Goal: Information Seeking & Learning: Check status

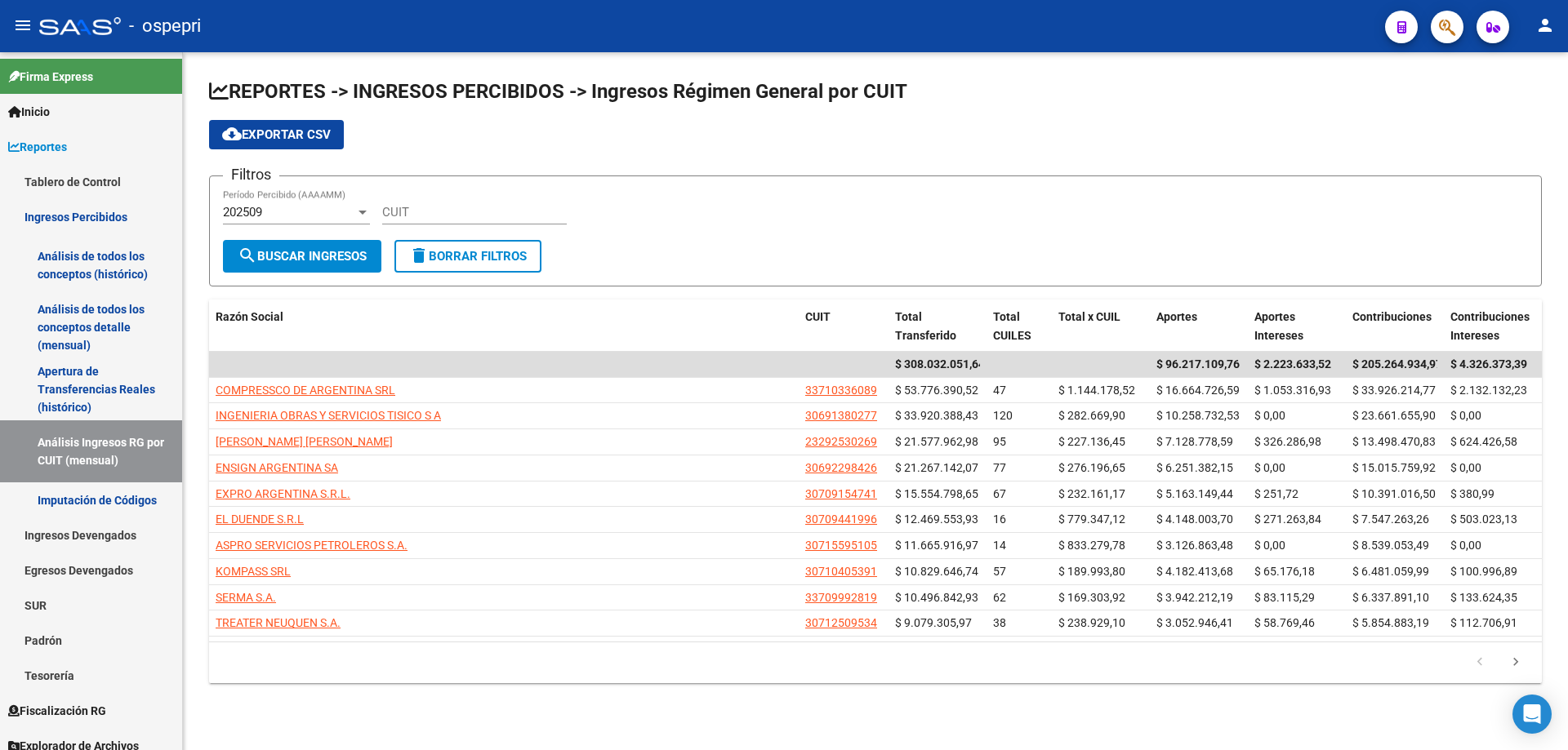
click at [423, 221] on div "CUIT" at bounding box center [475, 207] width 185 height 35
paste input "33-71033608-9"
type input "33-71033608-9"
click at [349, 255] on span "search Buscar Ingresos" at bounding box center [302, 256] width 129 height 15
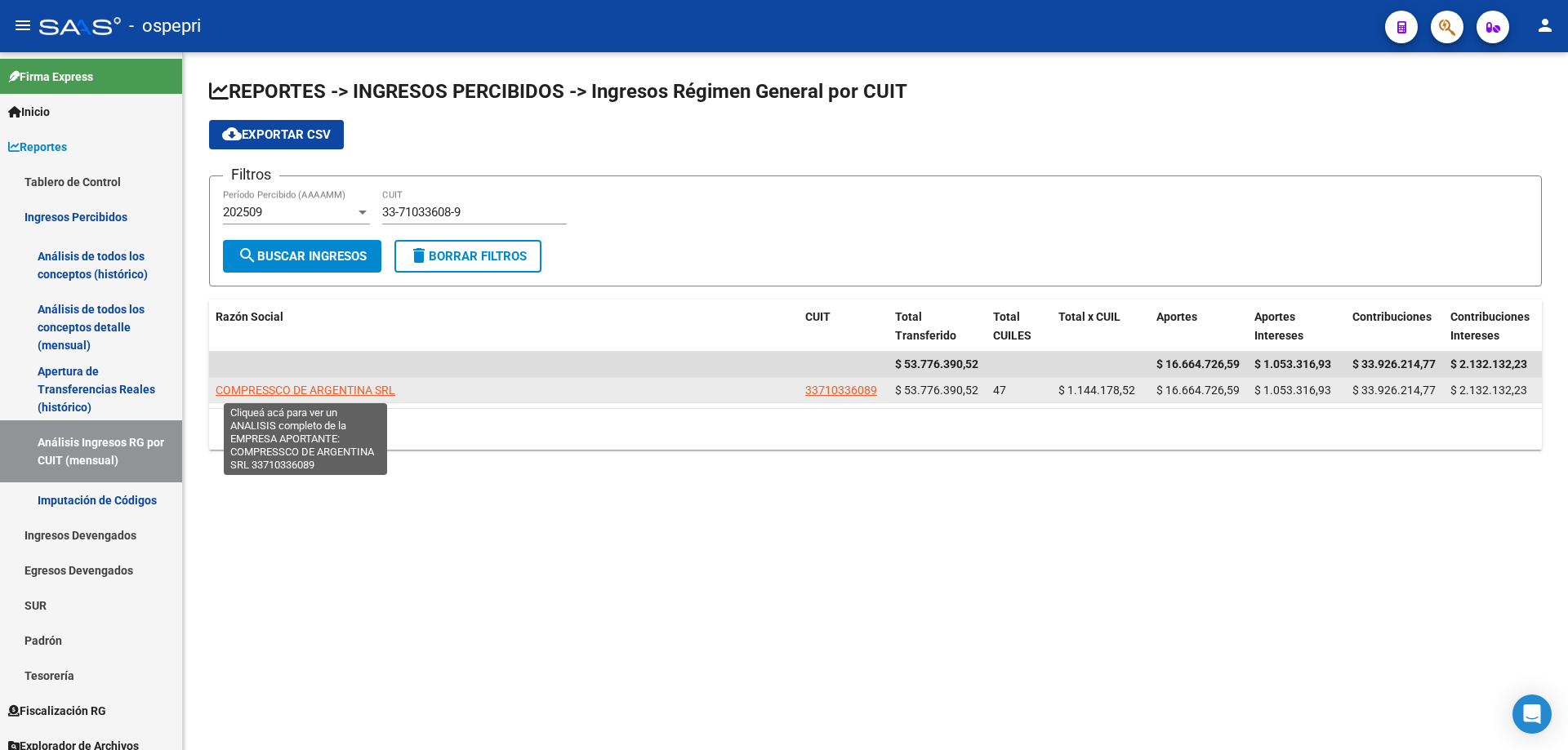
click at [292, 385] on span "COMPRESSCO DE ARGENTINA SRL" at bounding box center [305, 390] width 179 height 13
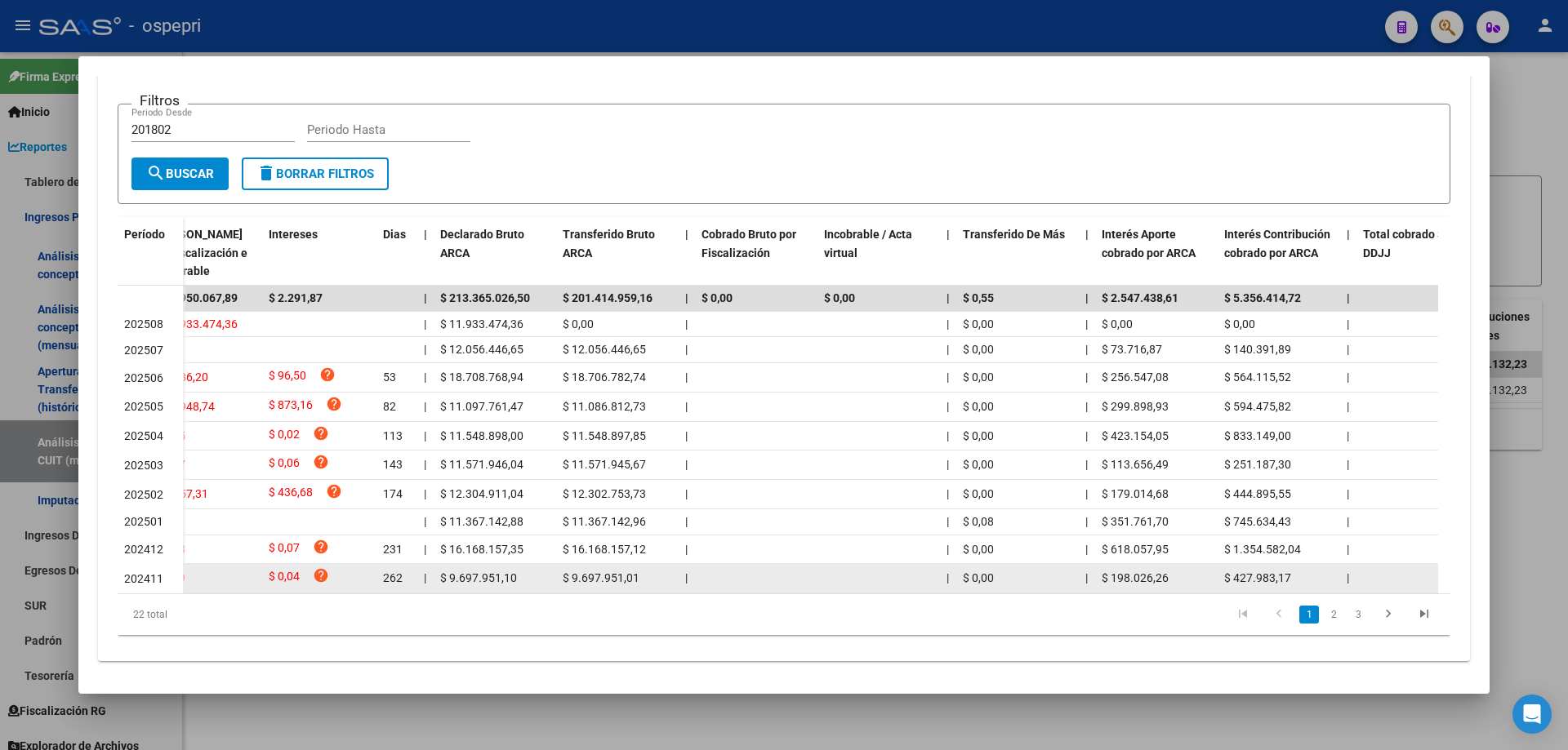
scroll to position [0, 178]
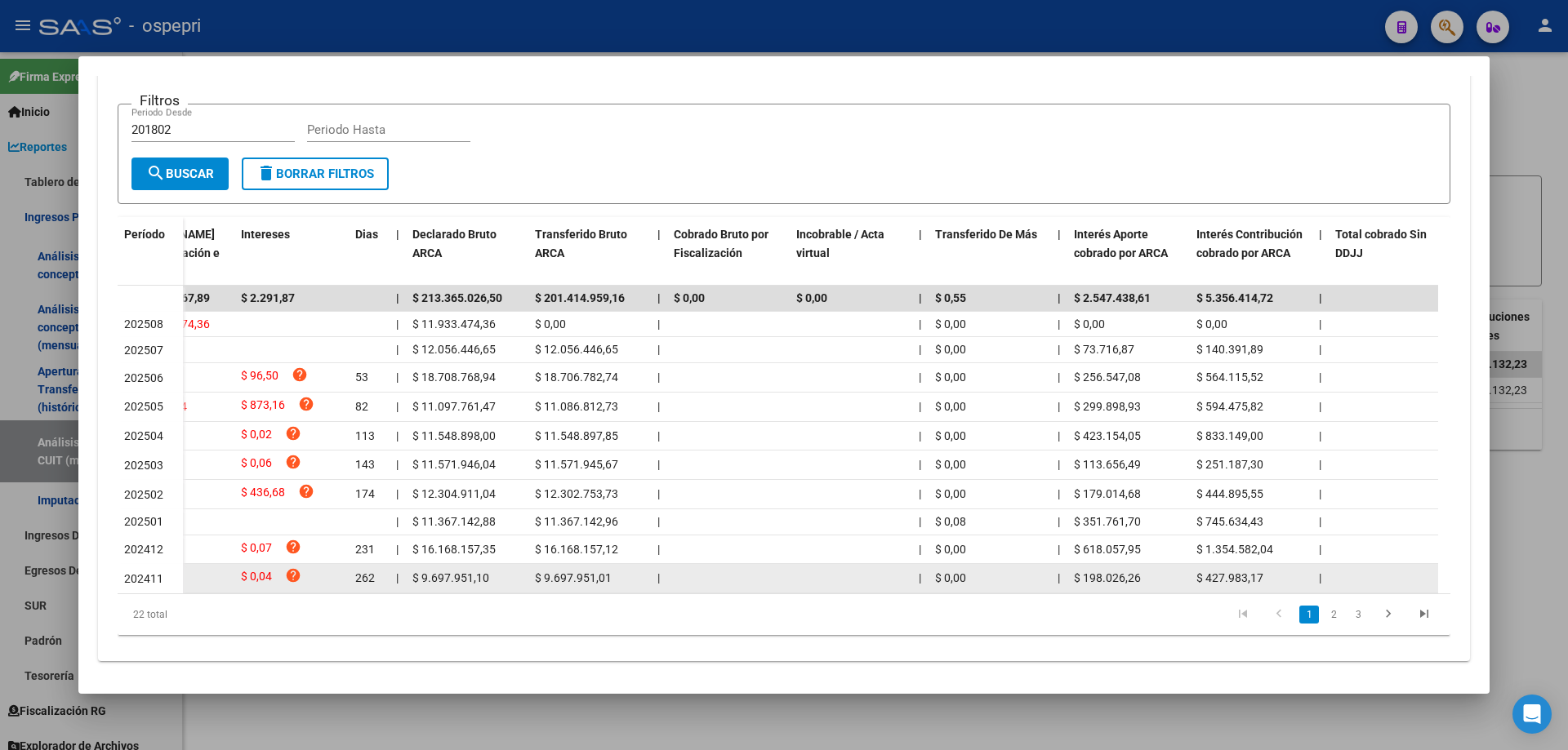
click at [769, 590] on datatable-body-cell at bounding box center [728, 579] width 122 height 29
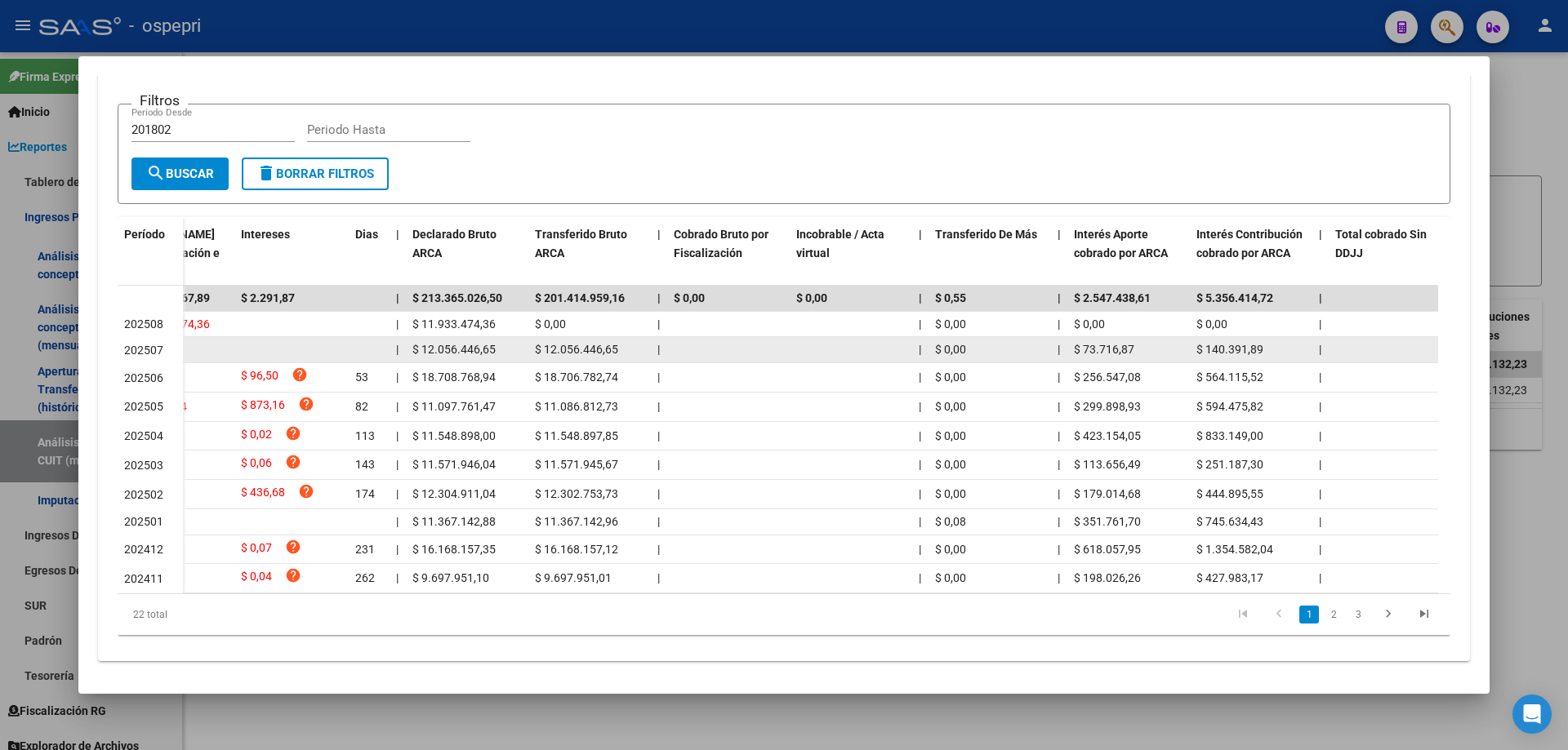
drag, startPoint x: 1120, startPoint y: 347, endPoint x: 1141, endPoint y: 347, distance: 21.0
click at [1141, 347] on div "$ 73.716,87" at bounding box center [1128, 349] width 109 height 18
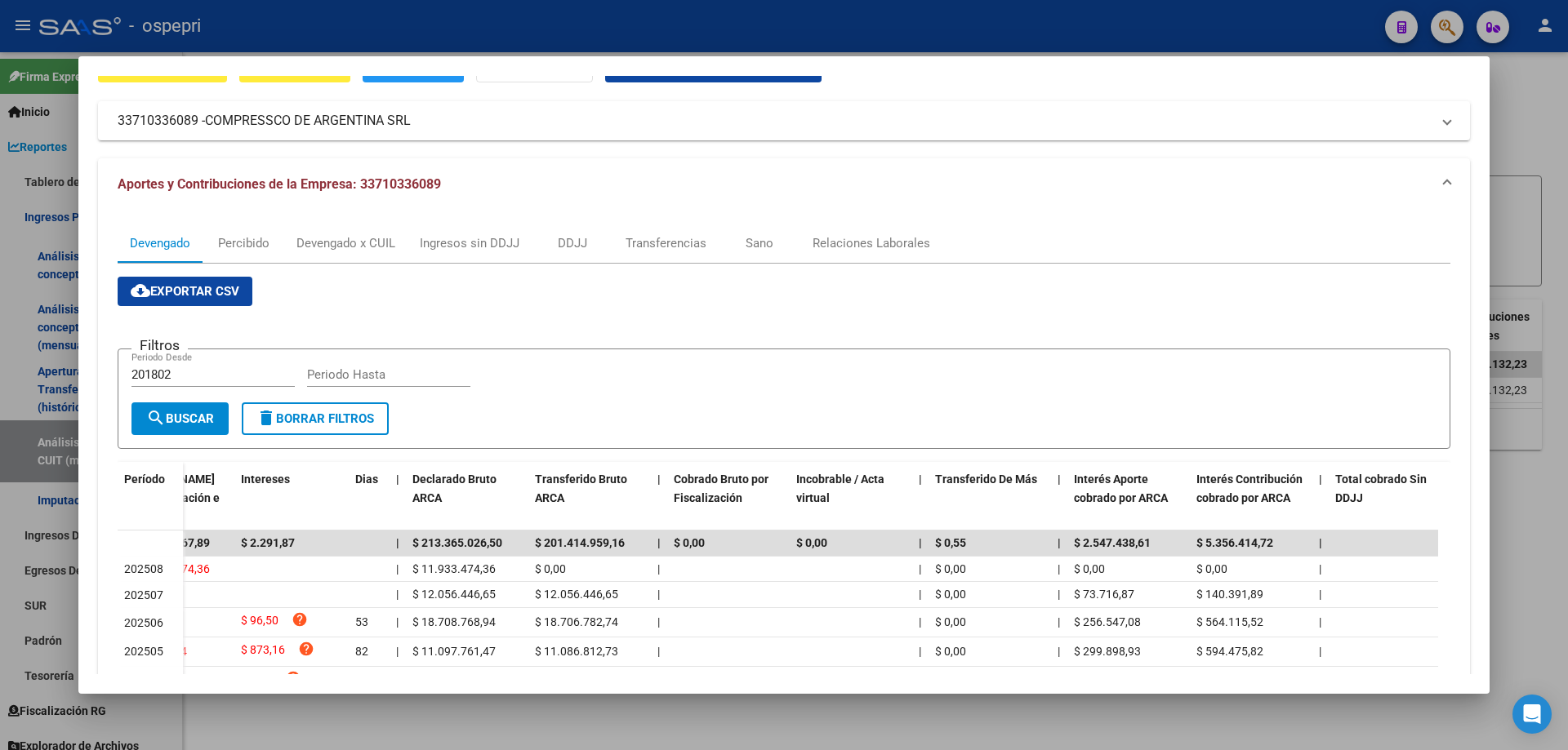
scroll to position [0, 0]
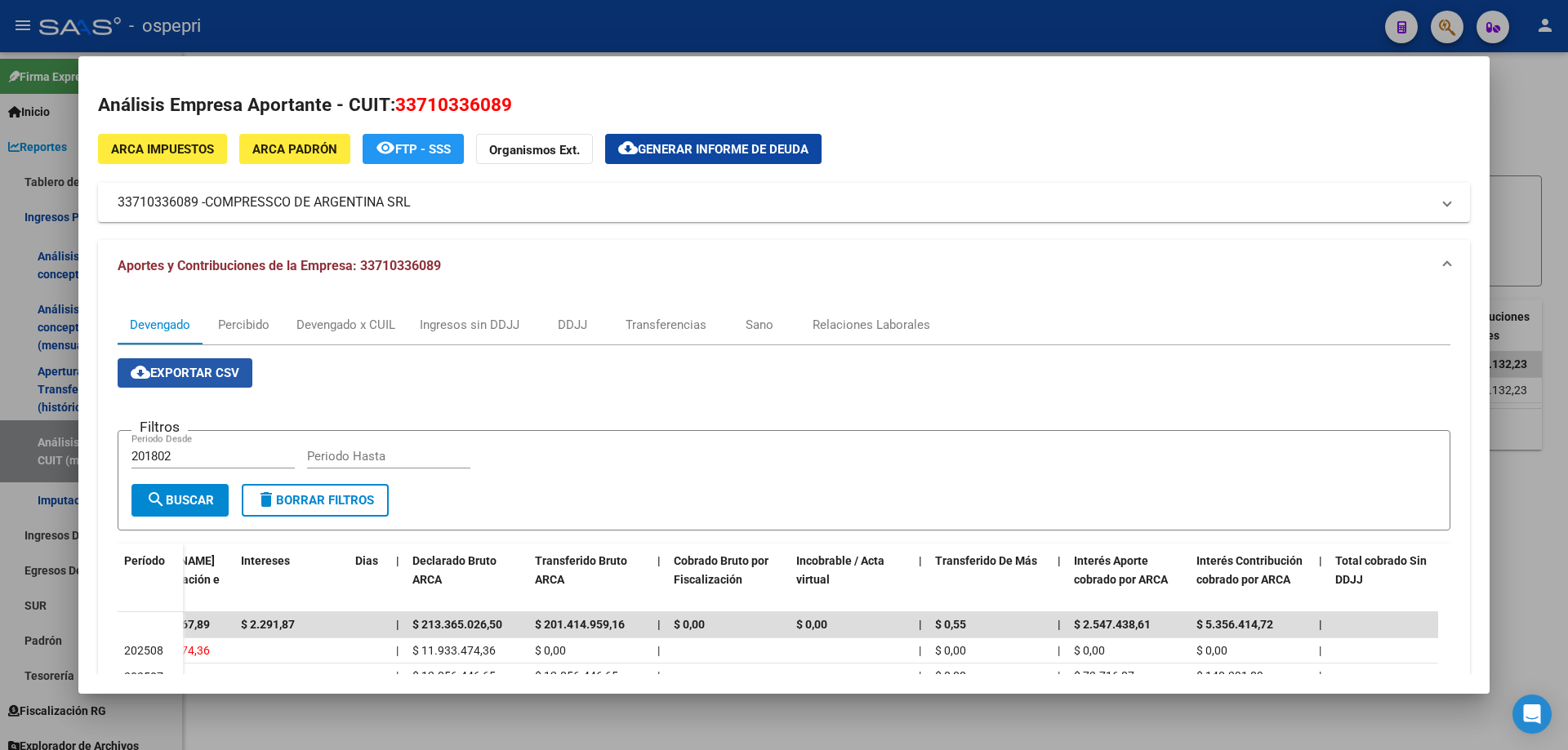
click at [182, 368] on span "cloud_download Exportar CSV" at bounding box center [186, 373] width 109 height 15
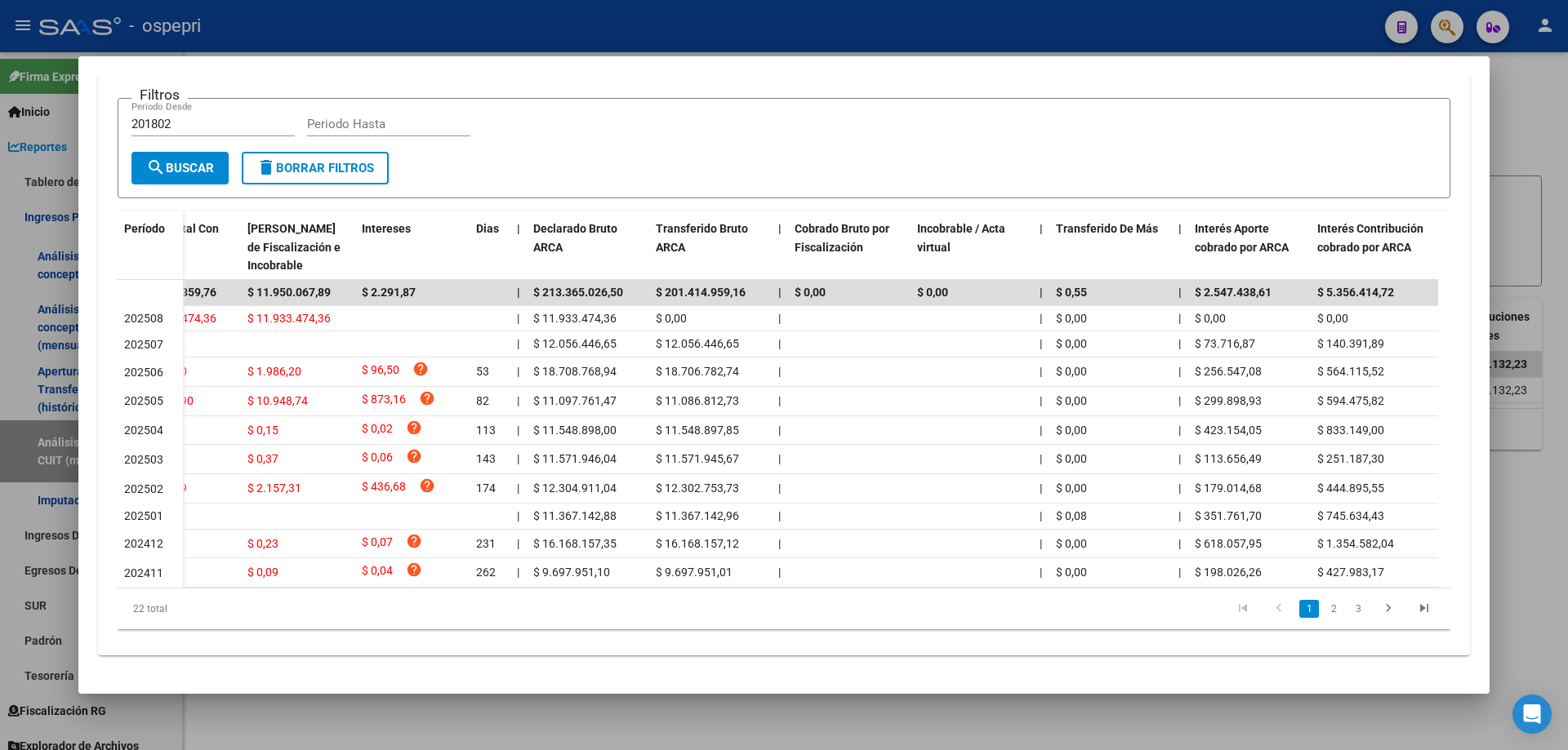
scroll to position [0, 7]
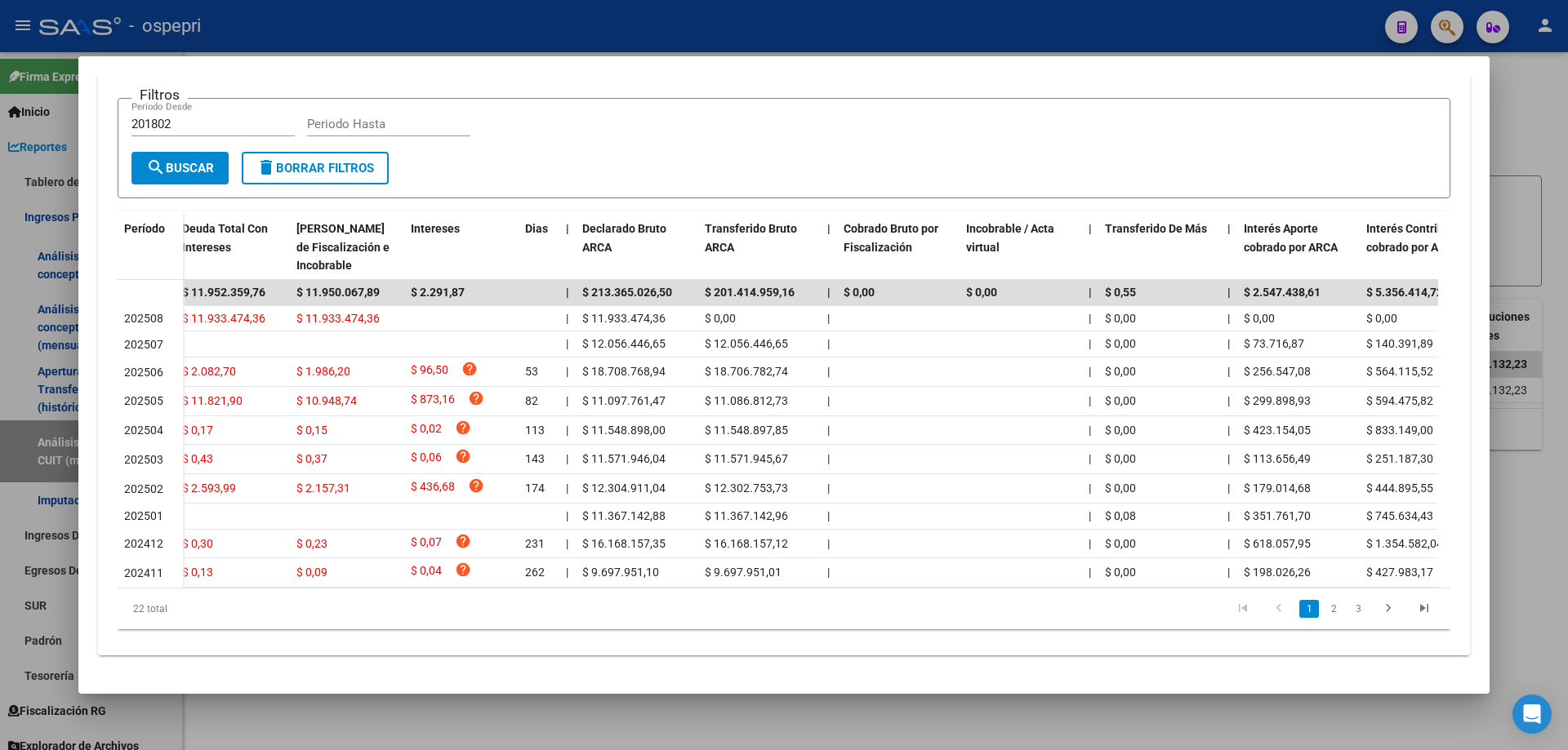
click at [218, 589] on div "22 total" at bounding box center [250, 609] width 264 height 40
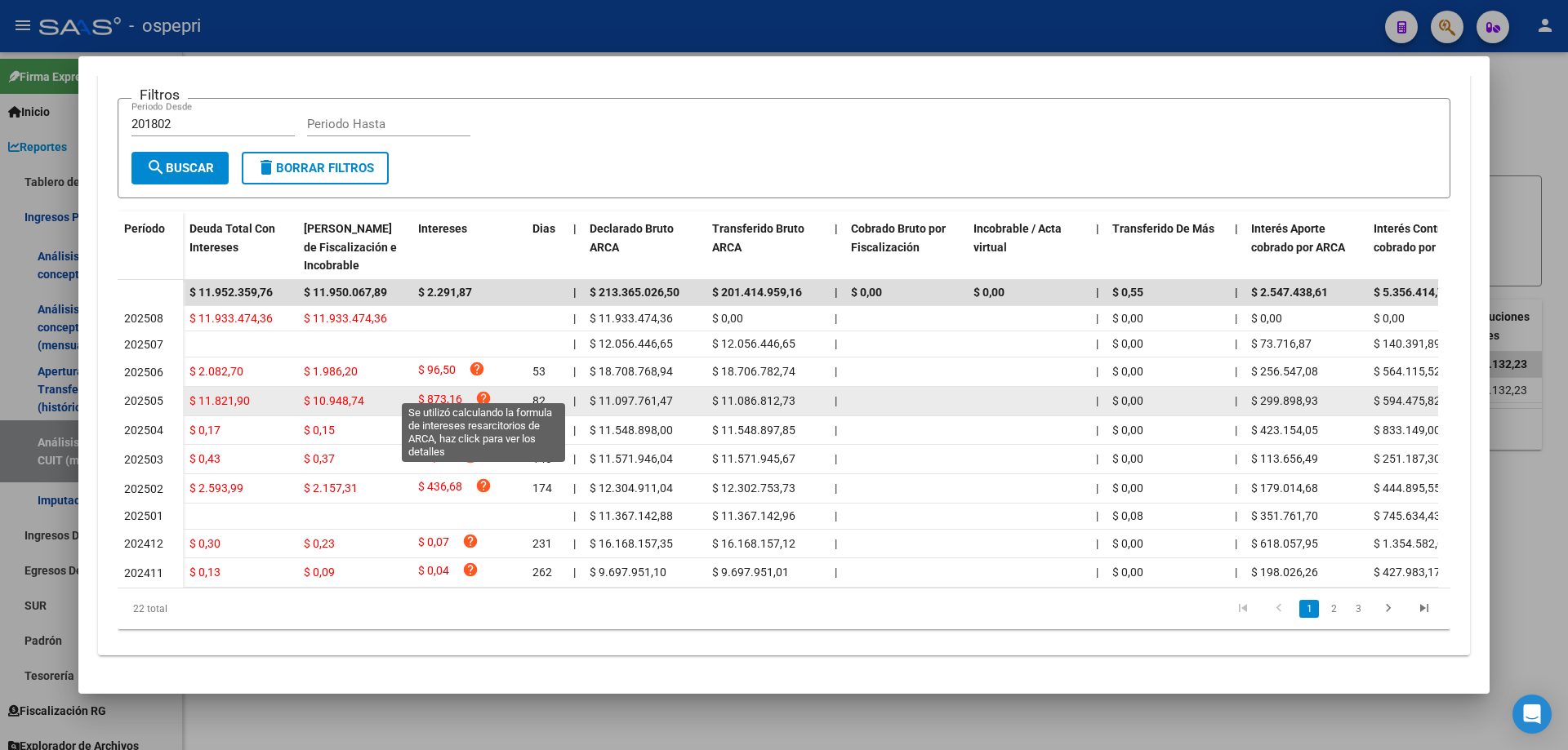
click at [486, 390] on icon "help" at bounding box center [483, 398] width 17 height 17
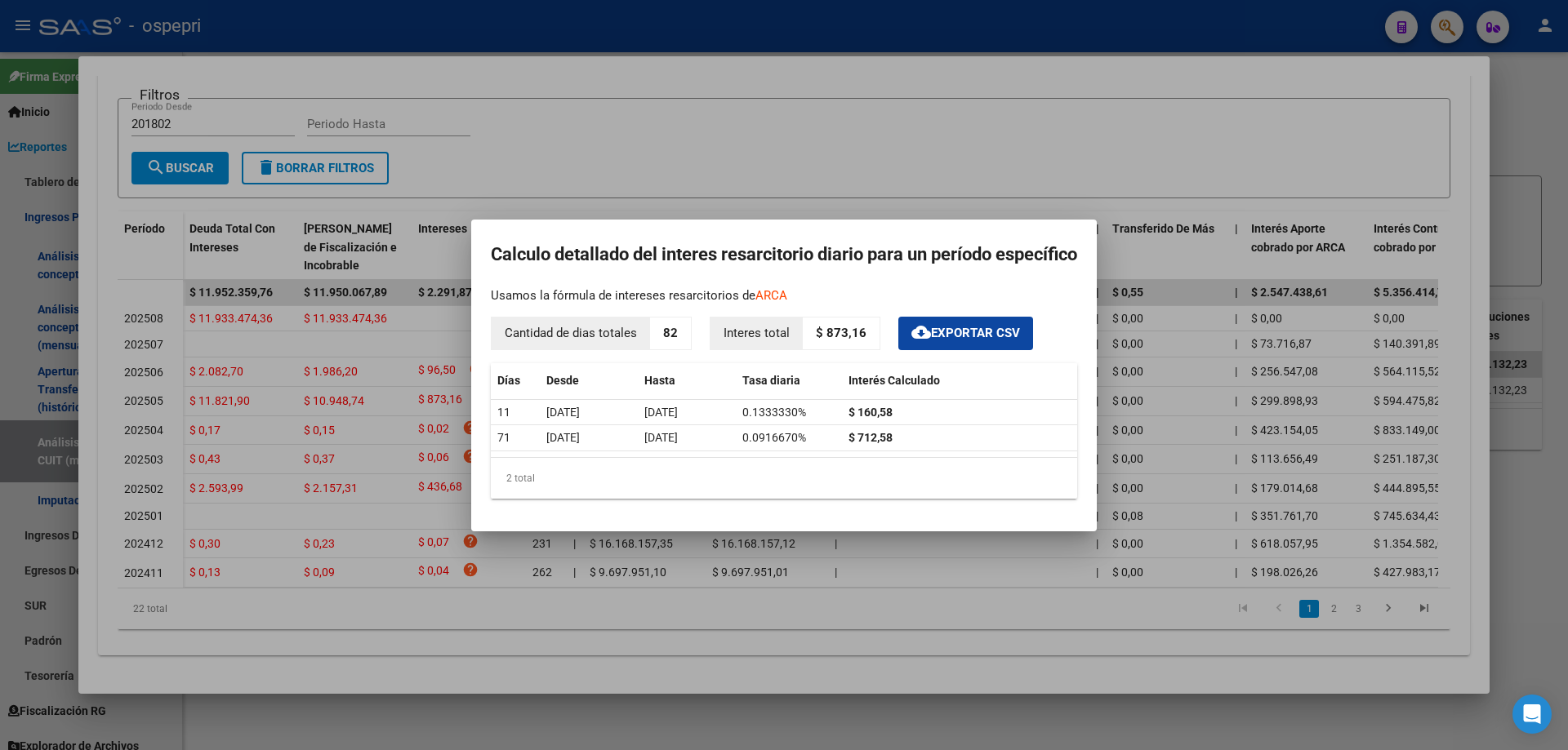
click at [1261, 84] on div at bounding box center [784, 375] width 1568 height 750
